Goal: Task Accomplishment & Management: Manage account settings

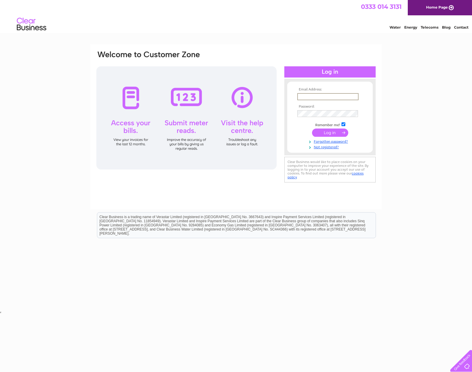
type input "[EMAIL_ADDRESS][DOMAIN_NAME]"
click at [333, 133] on input "submit" at bounding box center [330, 132] width 36 height 8
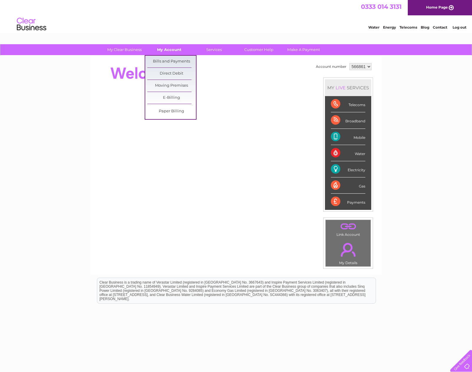
click at [167, 49] on link "My Account" at bounding box center [169, 49] width 49 height 11
click at [166, 61] on link "Bills and Payments" at bounding box center [171, 62] width 49 height 12
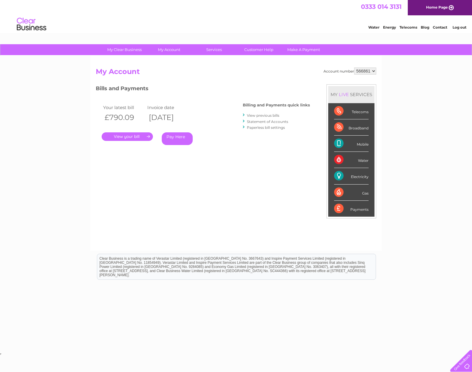
click at [120, 137] on link "." at bounding box center [127, 136] width 51 height 9
click at [125, 137] on link "." at bounding box center [127, 136] width 51 height 9
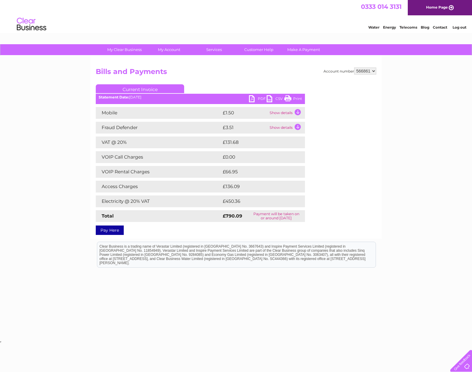
click at [290, 99] on link "Print" at bounding box center [293, 99] width 18 height 9
